Goal: Task Accomplishment & Management: Complete application form

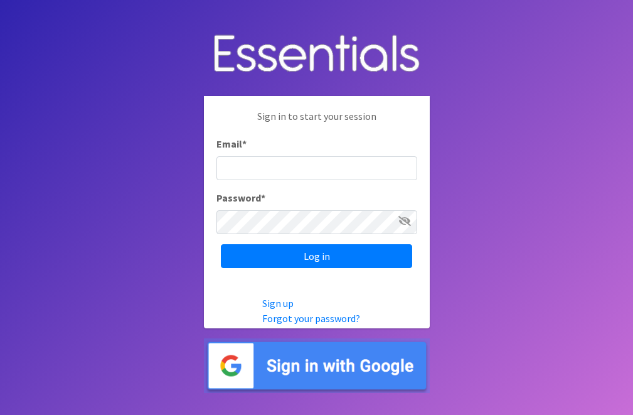
click at [309, 171] on input "Email *" at bounding box center [316, 168] width 201 height 24
type input "info@jaxdiaperbank.org"
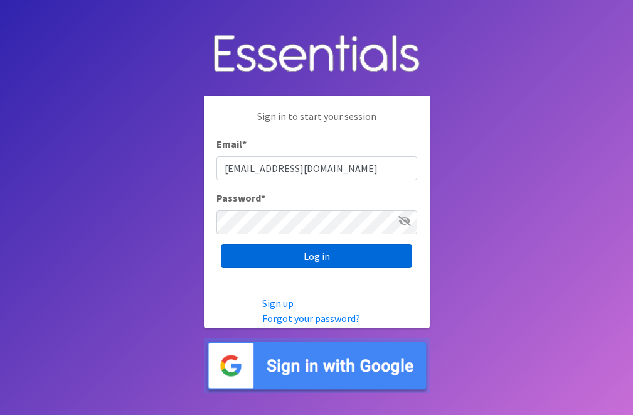
click at [334, 256] on input "Log in" at bounding box center [316, 256] width 191 height 24
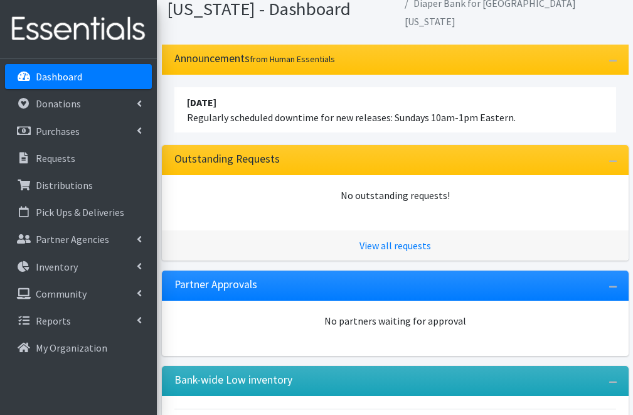
scroll to position [111, 0]
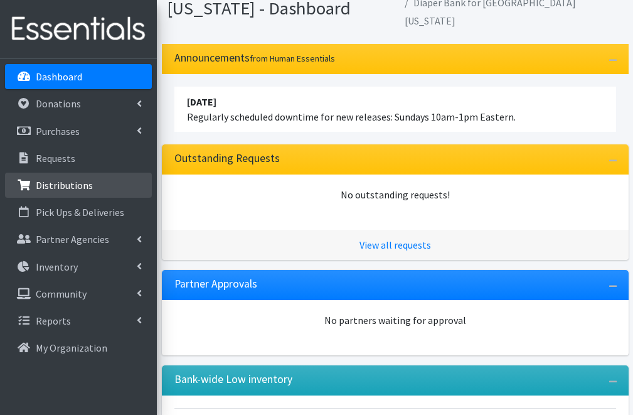
click at [98, 186] on link "Distributions" at bounding box center [78, 184] width 147 height 25
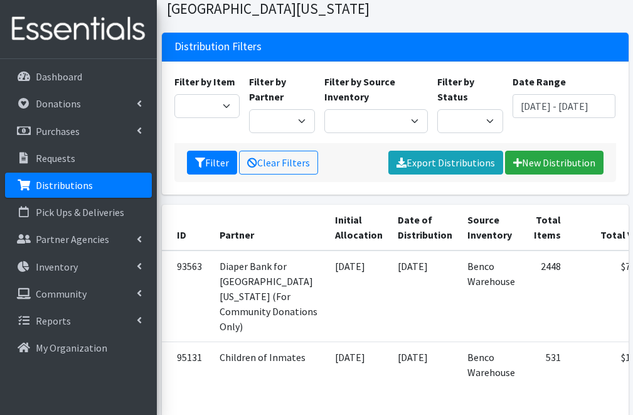
scroll to position [70, 0]
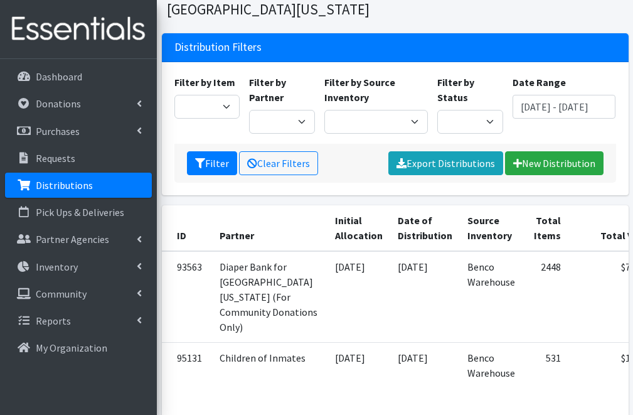
click at [85, 192] on link "Distributions" at bounding box center [78, 184] width 147 height 25
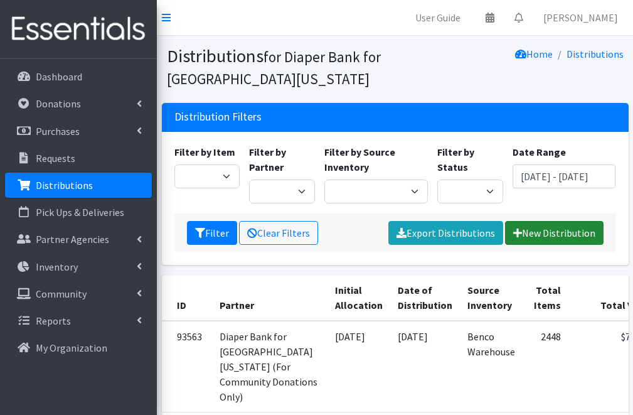
click at [542, 231] on link "New Distribution" at bounding box center [554, 233] width 98 height 24
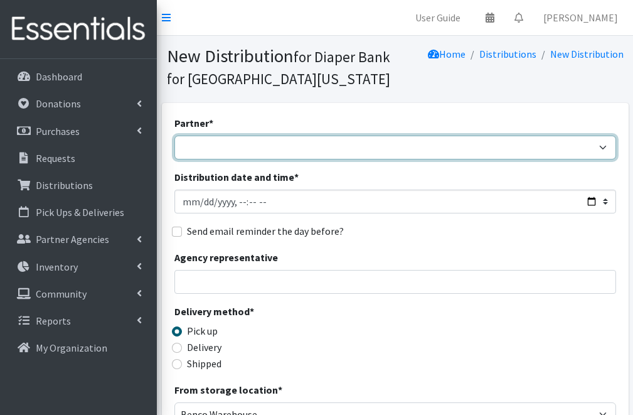
click at [200, 154] on select "Adore Me Nanny Baby Luv Pregnancy Center Children of Inmates [PERSON_NAME] Kids…" at bounding box center [395, 147] width 442 height 24
select select "2395"
click at [174, 135] on select "Adore Me Nanny Baby Luv Pregnancy Center Children of Inmates [PERSON_NAME] Kids…" at bounding box center [395, 147] width 442 height 24
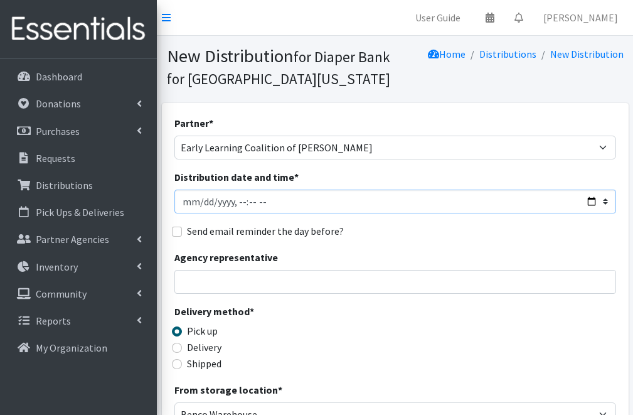
click at [201, 204] on input "Distribution date and time *" at bounding box center [395, 201] width 442 height 24
click at [189, 203] on input "Distribution date and time *" at bounding box center [395, 201] width 442 height 24
click at [589, 203] on input "Distribution date and time *" at bounding box center [395, 201] width 442 height 24
click at [332, 182] on div "Distribution date and time *" at bounding box center [395, 191] width 442 height 44
click at [239, 205] on input "Distribution date and time *" at bounding box center [395, 201] width 442 height 24
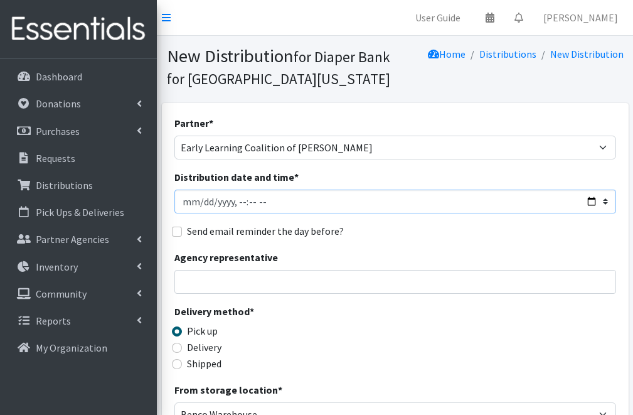
type input "2025-10-03T10:00"
click at [318, 231] on label "Send email reminder the day before?" at bounding box center [265, 230] width 157 height 15
click at [182, 231] on input "Send email reminder the day before?" at bounding box center [177, 231] width 10 height 10
click at [284, 230] on label "Send email reminder the day before?" at bounding box center [265, 230] width 157 height 15
click at [182, 230] on input "Send email reminder the day before?" at bounding box center [177, 231] width 10 height 10
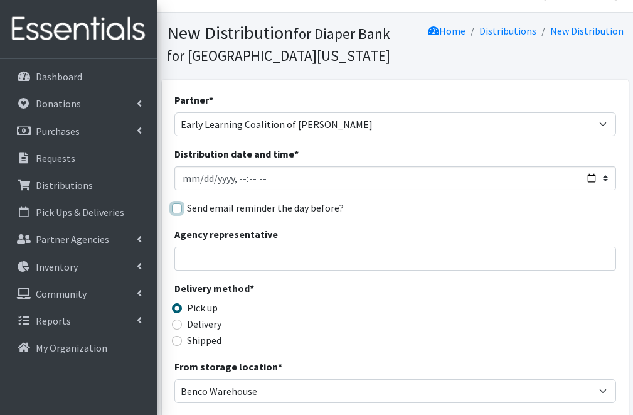
scroll to position [29, 0]
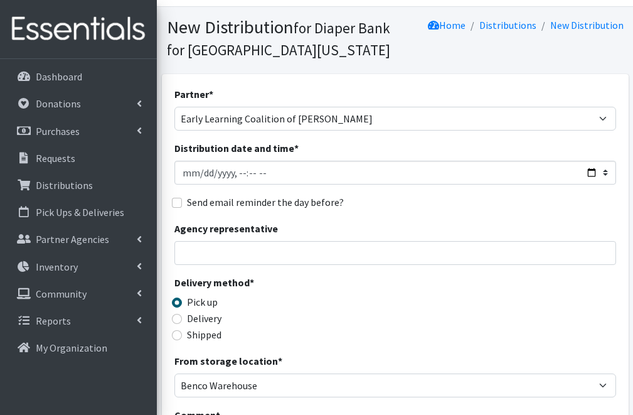
click at [309, 203] on label "Send email reminder the day before?" at bounding box center [265, 201] width 157 height 15
click at [182, 203] on input "Send email reminder the day before?" at bounding box center [177, 203] width 10 height 10
click at [309, 203] on label "Send email reminder the day before?" at bounding box center [265, 201] width 157 height 15
click at [182, 203] on input "Send email reminder the day before?" at bounding box center [177, 203] width 10 height 10
checkbox input "false"
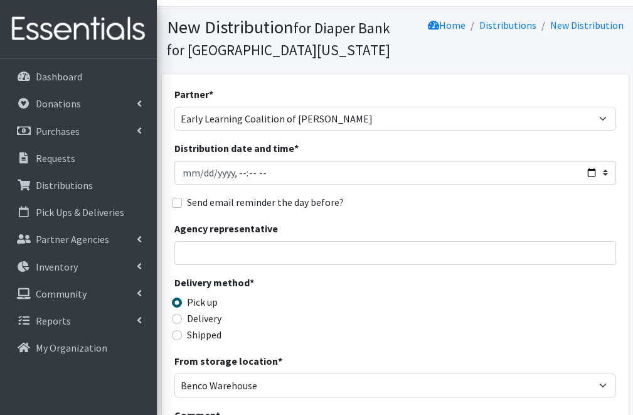
click at [353, 216] on div "Partner * Adore Me Nanny Baby Luv Pregnancy Center Children of Inmates Daniel K…" at bounding box center [395, 372] width 442 height 571
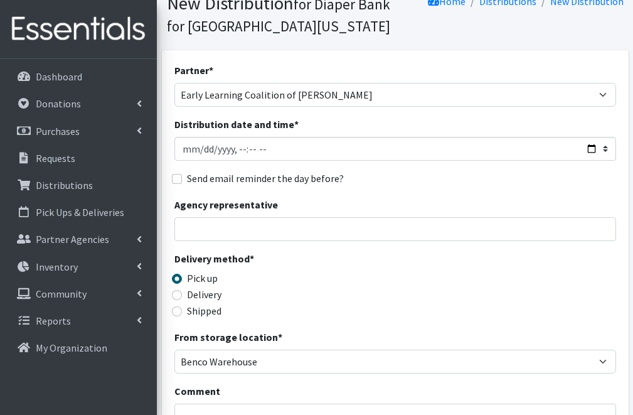
scroll to position [60, 0]
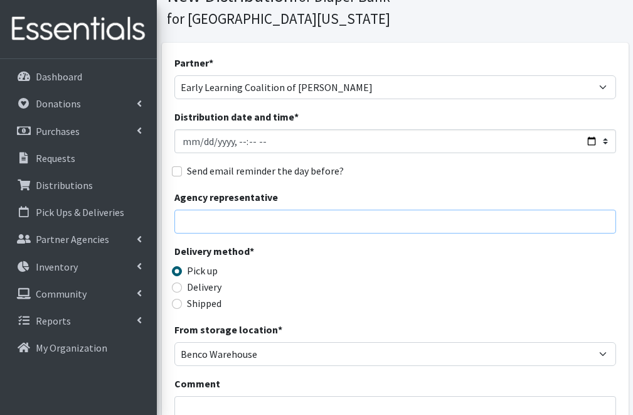
click at [353, 216] on input "Agency representative" at bounding box center [395, 221] width 442 height 24
type input "Cheryl Benveniste"
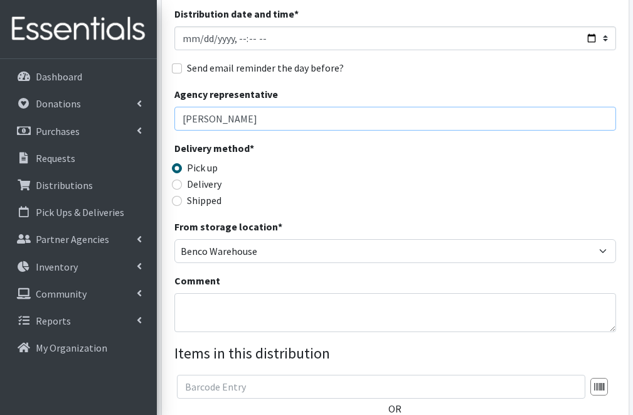
scroll to position [171, 0]
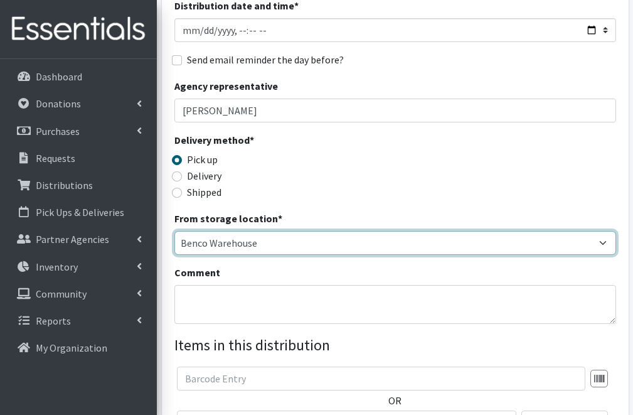
click at [228, 250] on select "Benco Warehouse Sunshine Health" at bounding box center [395, 243] width 442 height 24
click at [174, 231] on select "Benco Warehouse Sunshine Health" at bounding box center [395, 243] width 442 height 24
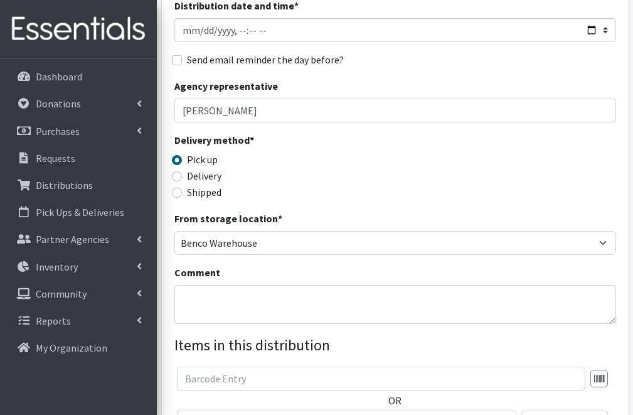
click at [303, 201] on div "Delivery method * Pick up Delivery Shipped Shipping cost" at bounding box center [395, 171] width 442 height 78
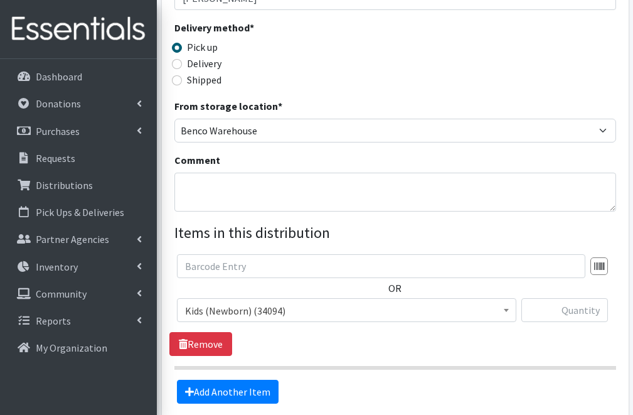
scroll to position [287, 0]
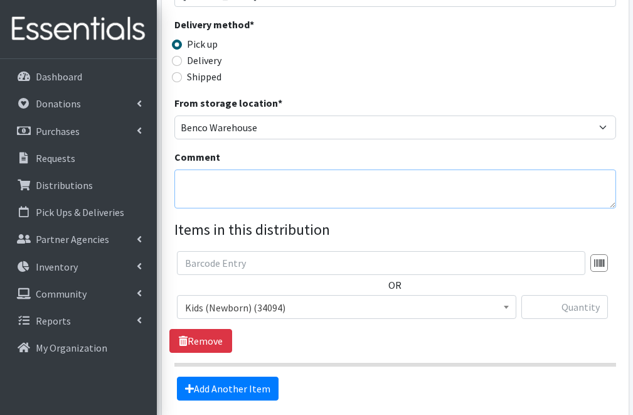
click at [285, 199] on textarea "Comment" at bounding box center [395, 188] width 442 height 39
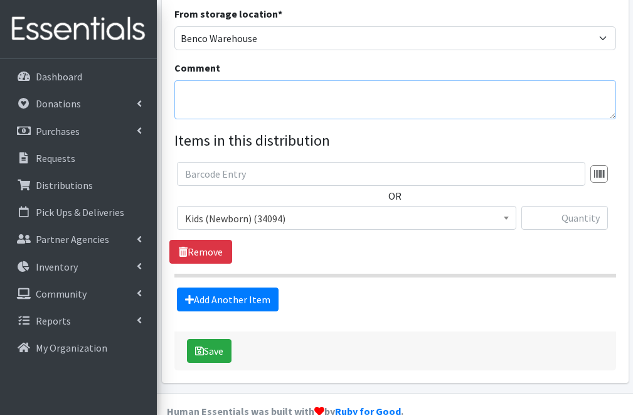
scroll to position [379, 0]
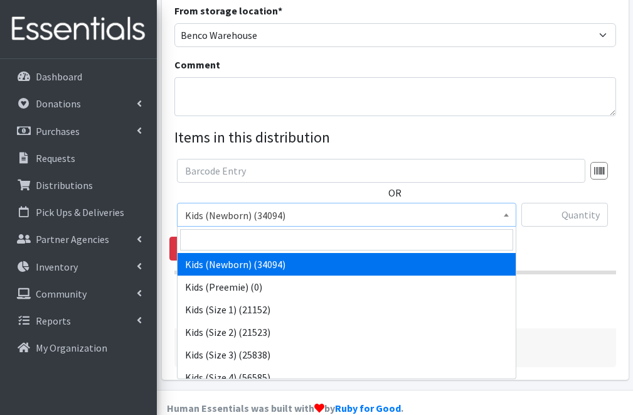
click at [262, 211] on span "Kids (Newborn) (34094)" at bounding box center [346, 215] width 323 height 18
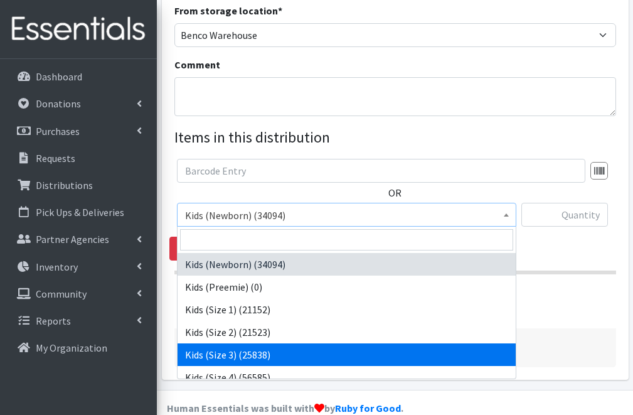
select select "4132"
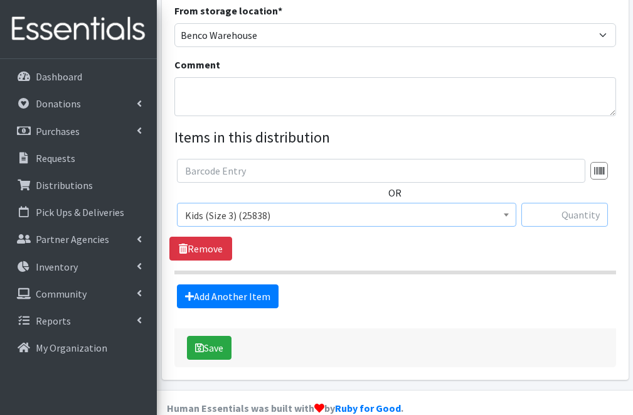
click at [553, 216] on input "text" at bounding box center [564, 215] width 87 height 24
type input "500"
click at [267, 293] on link "Add Another Item" at bounding box center [228, 296] width 102 height 24
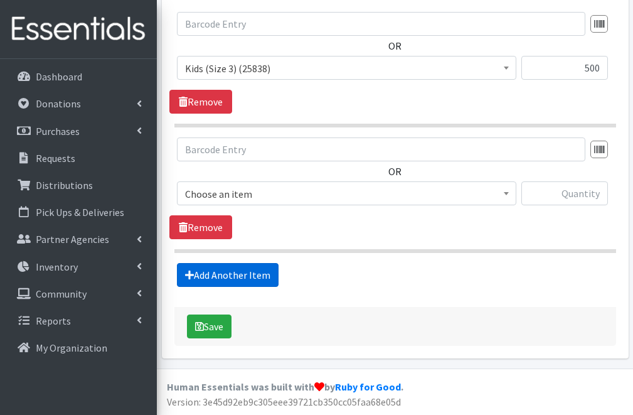
scroll to position [526, 0]
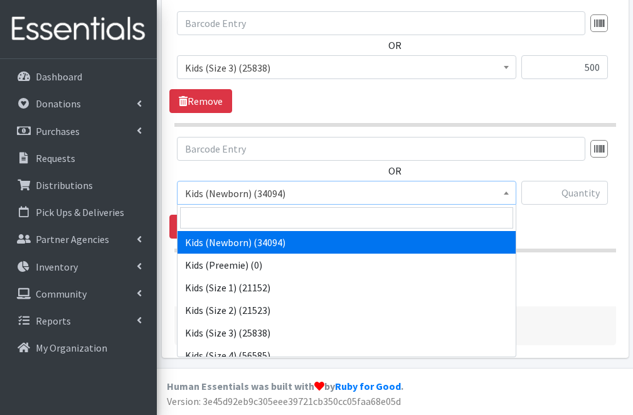
click at [361, 188] on span "Kids (Newborn) (34094)" at bounding box center [346, 193] width 323 height 18
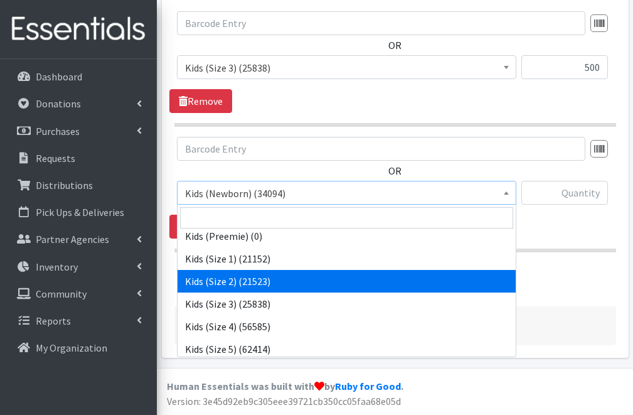
scroll to position [29, 0]
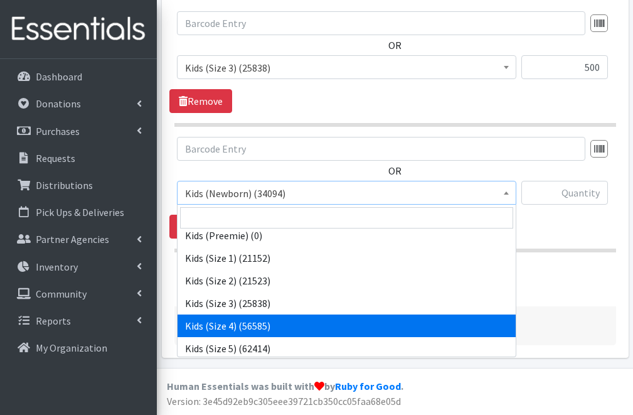
select select "4133"
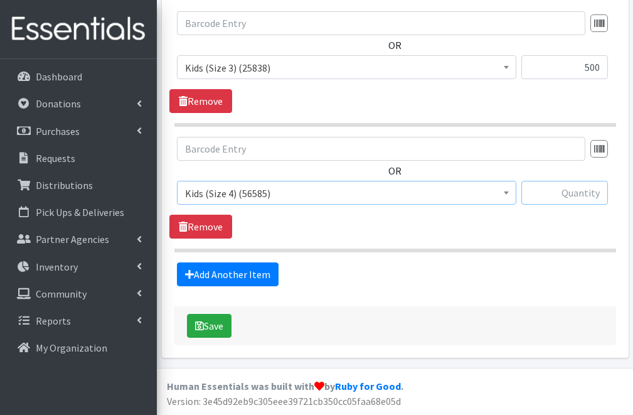
click at [554, 188] on input "text" at bounding box center [564, 193] width 87 height 24
type input "500"
click at [548, 255] on fieldset "Items in this distribution OR Kids (Newborn) (34094) Kids (Preemie) (0) Kids (S…" at bounding box center [395, 132] width 442 height 307
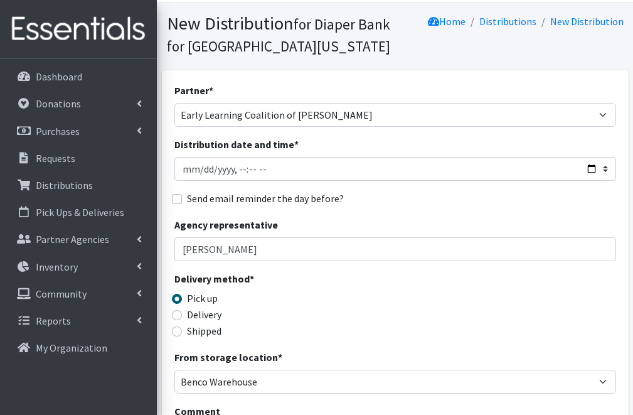
scroll to position [0, 0]
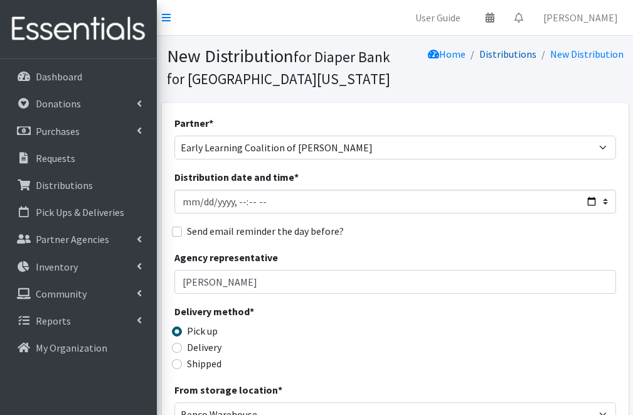
click at [492, 51] on link "Distributions" at bounding box center [507, 54] width 57 height 13
click at [463, 55] on link "Home" at bounding box center [447, 54] width 38 height 13
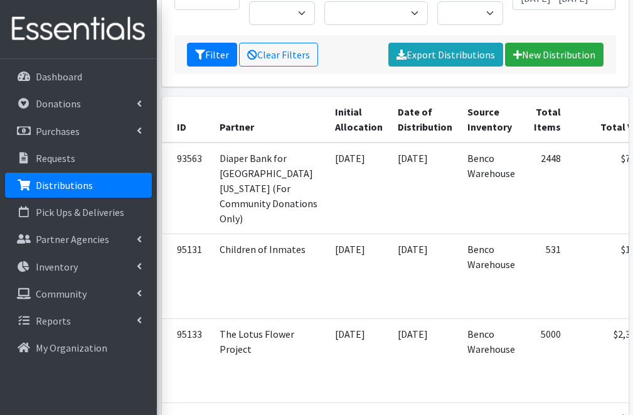
scroll to position [211, 0]
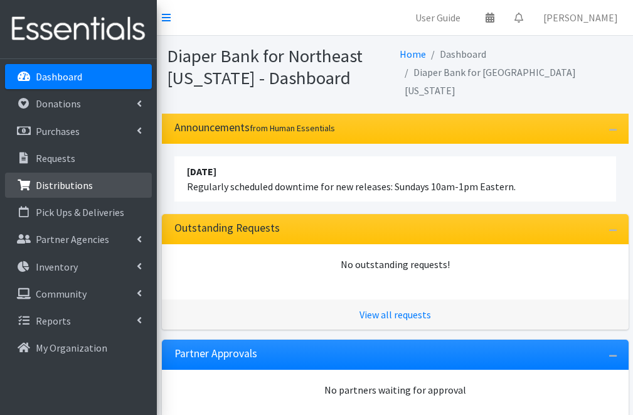
click at [99, 186] on link "Distributions" at bounding box center [78, 184] width 147 height 25
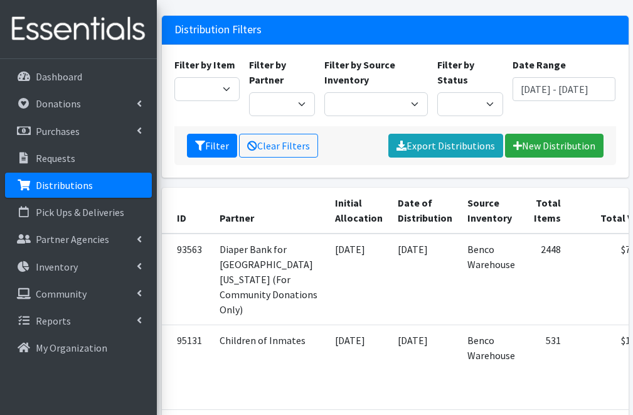
scroll to position [90, 0]
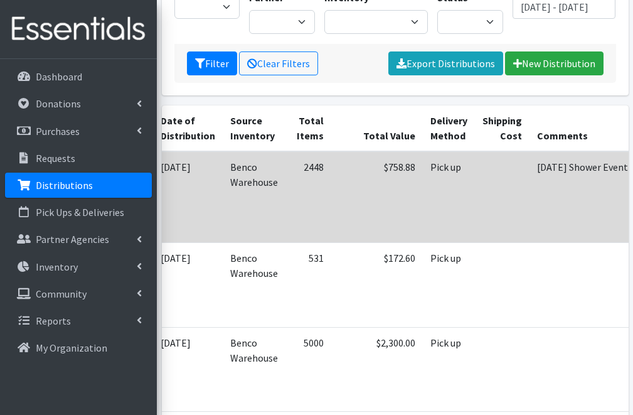
scroll to position [173, 0]
